Goal: Information Seeking & Learning: Learn about a topic

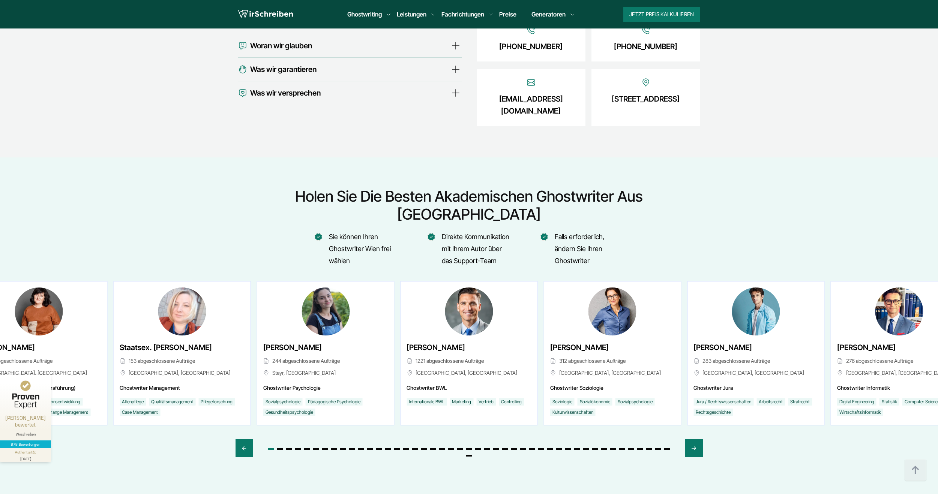
scroll to position [2664, 0]
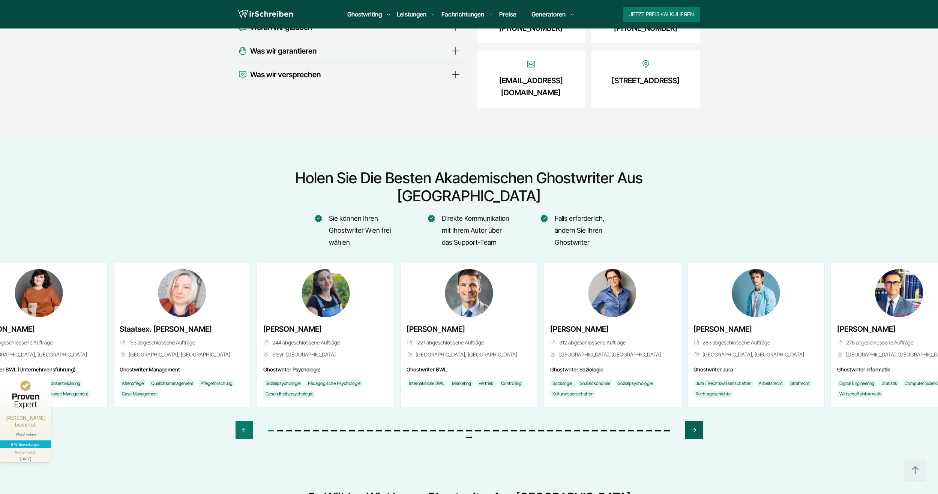
click at [699, 421] on div "Next slide" at bounding box center [694, 430] width 18 height 18
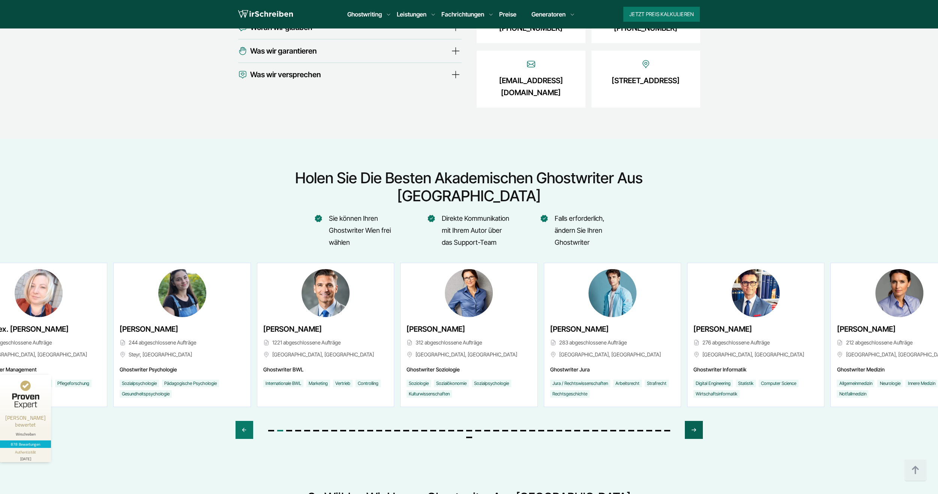
click at [699, 421] on div "Next slide" at bounding box center [694, 430] width 18 height 18
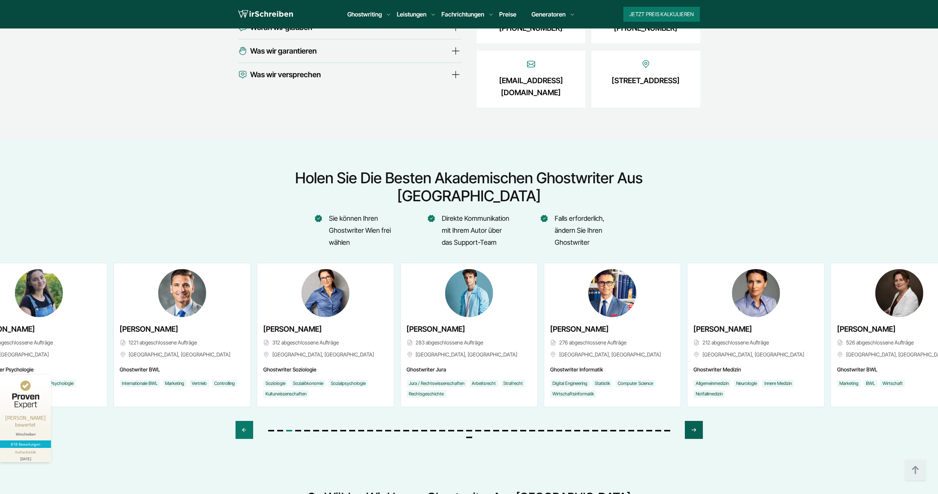
click at [699, 421] on div "Next slide" at bounding box center [694, 430] width 18 height 18
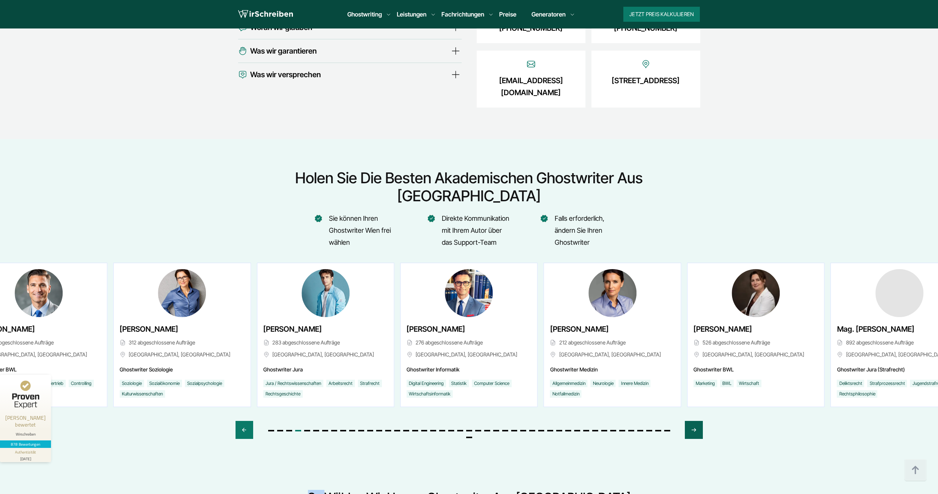
click at [699, 421] on div "Next slide" at bounding box center [694, 430] width 18 height 18
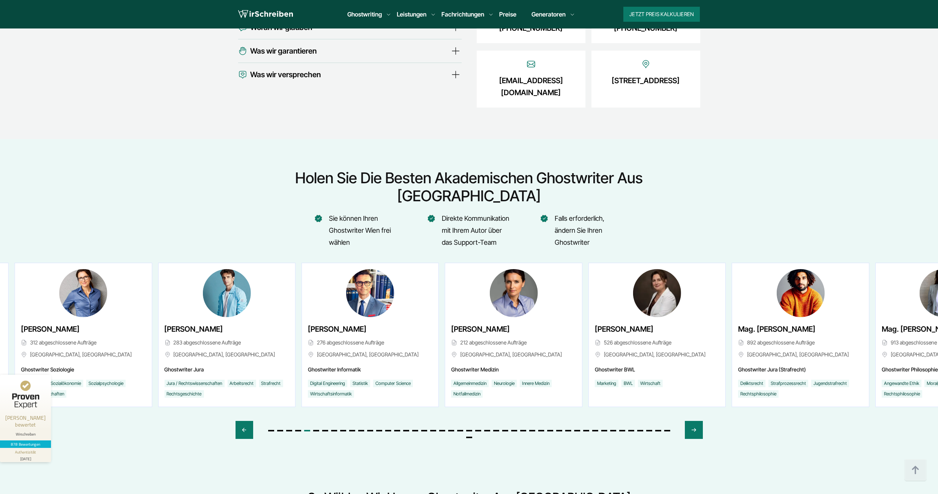
click at [454, 323] on span "[PERSON_NAME]" at bounding box center [480, 329] width 59 height 12
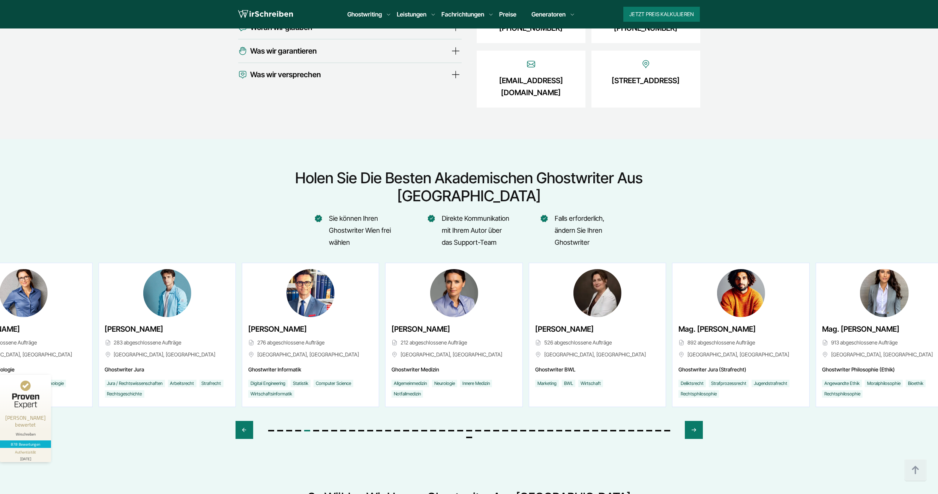
click at [424, 323] on span "[PERSON_NAME]" at bounding box center [421, 329] width 59 height 12
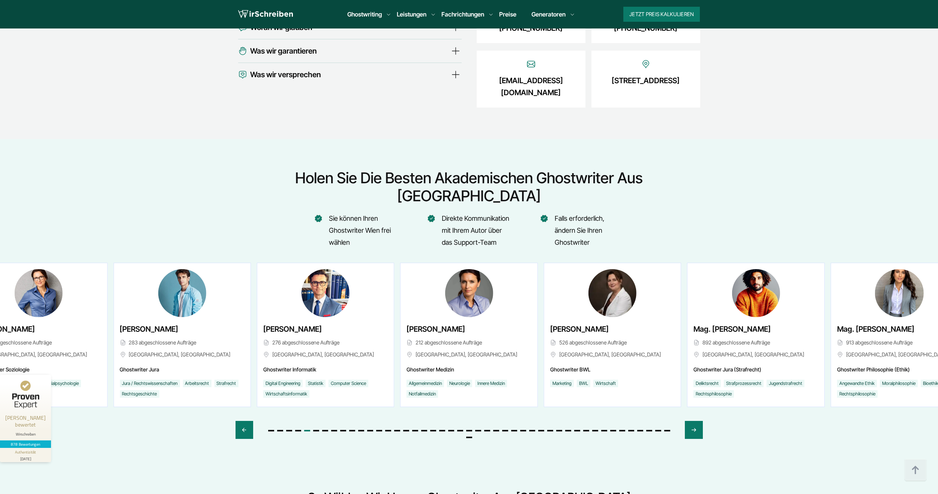
click at [422, 323] on span "[PERSON_NAME]" at bounding box center [436, 329] width 59 height 12
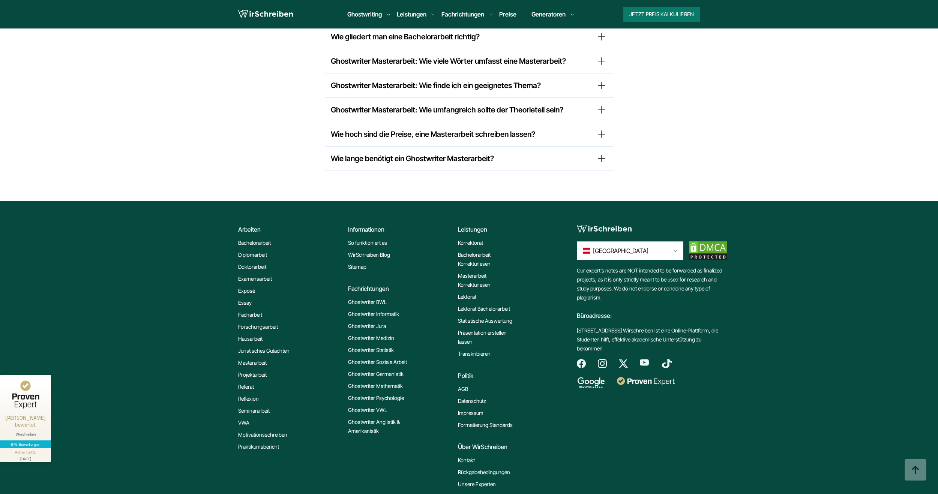
scroll to position [6160, 0]
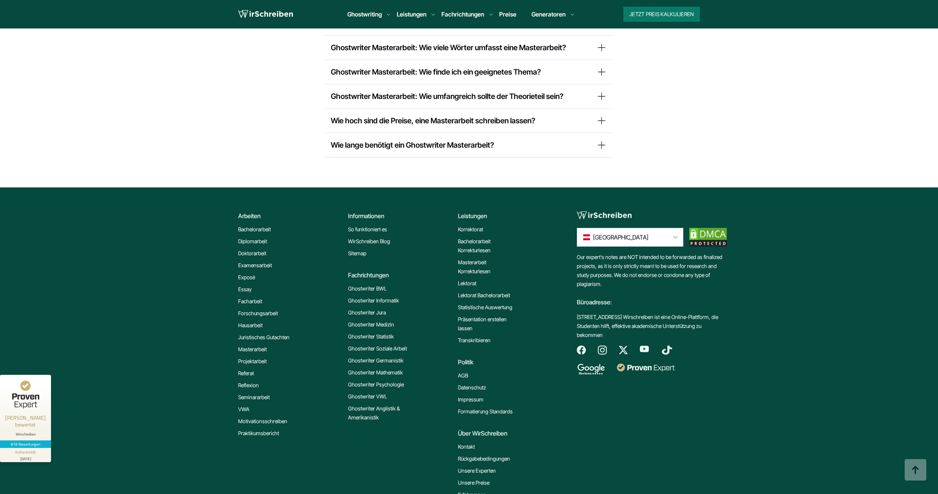
click at [478, 225] on link "Korrektorat" at bounding box center [470, 229] width 25 height 9
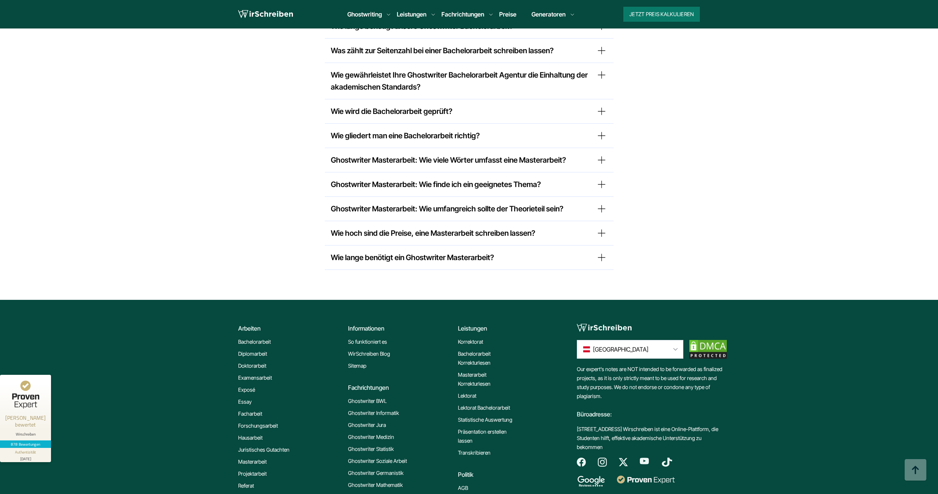
scroll to position [6160, 0]
click at [598, 252] on summary "Wie lange benötigt ein Ghostwriter Masterarbeit?" at bounding box center [469, 258] width 277 height 12
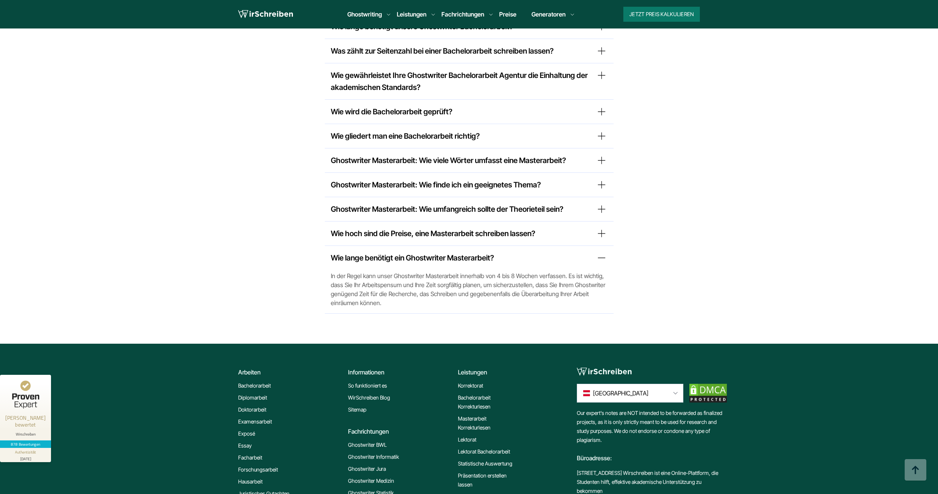
click at [600, 252] on summary "Wie lange benötigt ein Ghostwriter Masterarbeit?" at bounding box center [469, 258] width 277 height 12
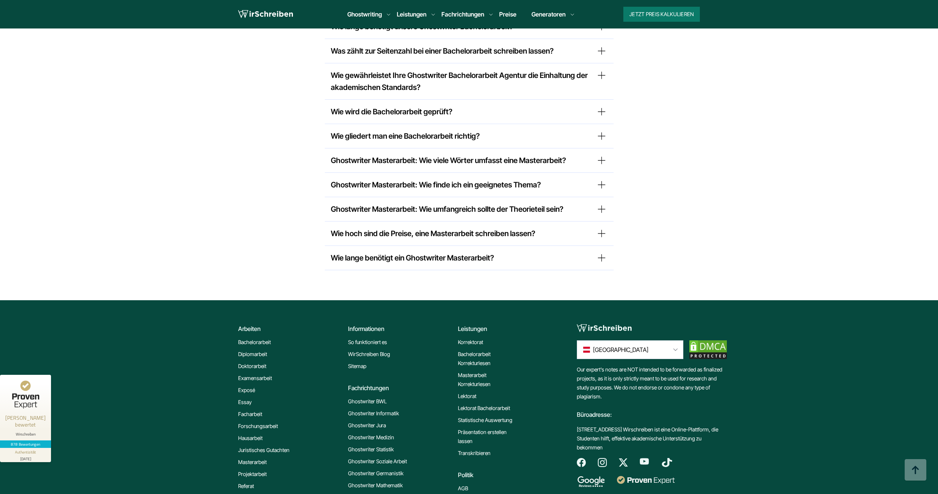
click at [601, 228] on summary "Wie hoch sind die Preise, eine Masterarbeit schreiben lassen?" at bounding box center [469, 234] width 277 height 12
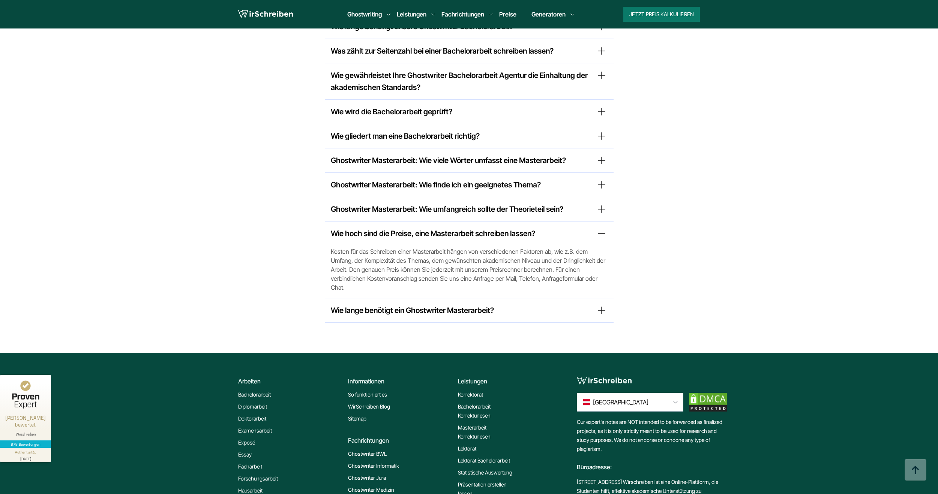
click at [601, 228] on summary "Wie hoch sind die Preise, eine Masterarbeit schreiben lassen?" at bounding box center [469, 234] width 277 height 12
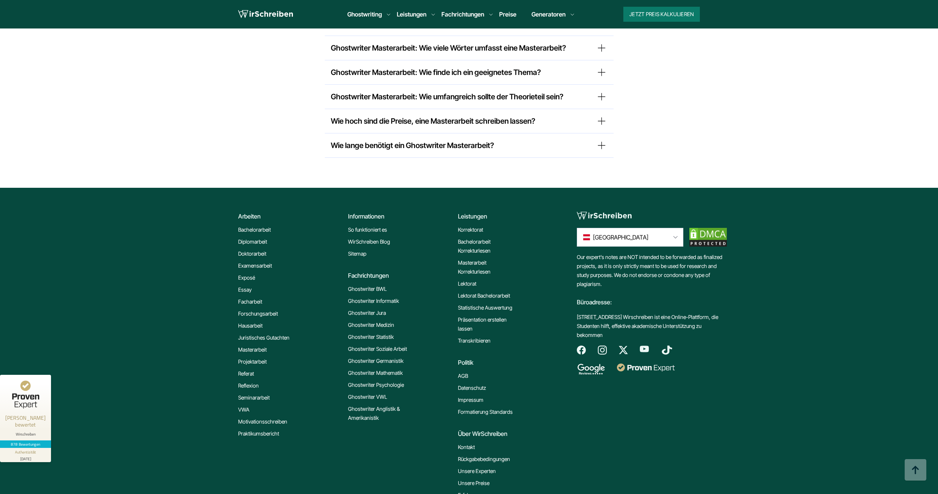
scroll to position [6273, 0]
